Goal: Task Accomplishment & Management: Manage account settings

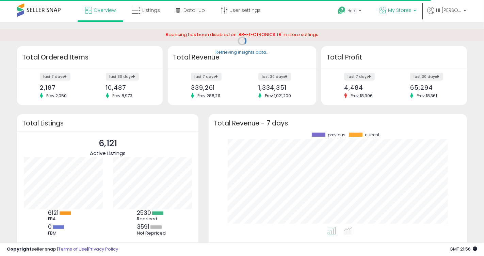
scroll to position [95, 244]
click at [397, 14] on p "My Stores" at bounding box center [397, 11] width 37 height 9
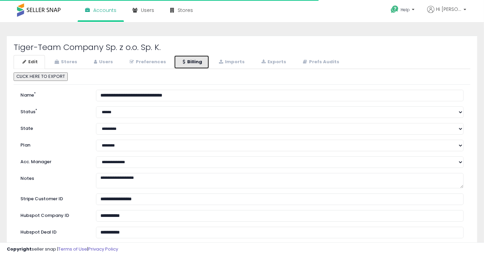
click at [200, 64] on link "Billing" at bounding box center [191, 62] width 35 height 14
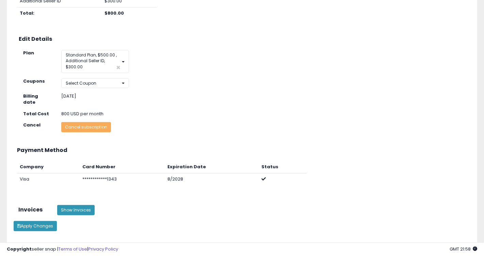
scroll to position [147, 0]
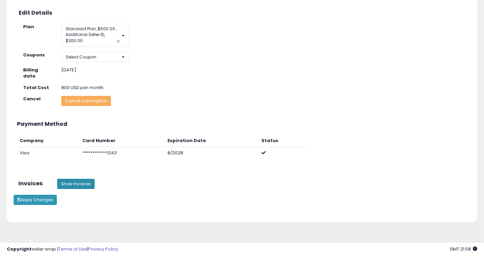
click at [75, 179] on button "Show Invoices" at bounding box center [75, 184] width 37 height 10
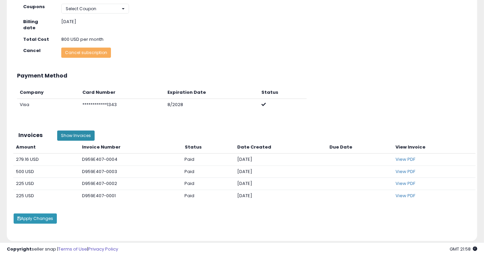
scroll to position [213, 0]
